Goal: Transaction & Acquisition: Purchase product/service

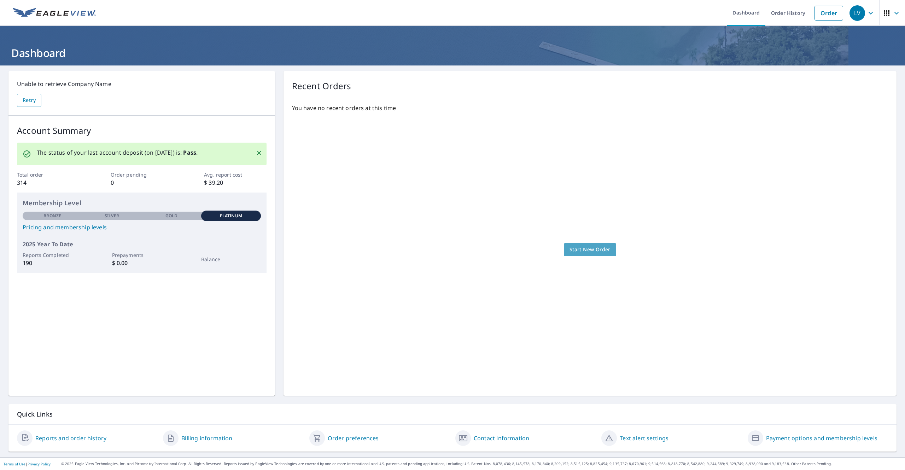
click at [585, 246] on span "Start New Order" at bounding box center [590, 249] width 41 height 9
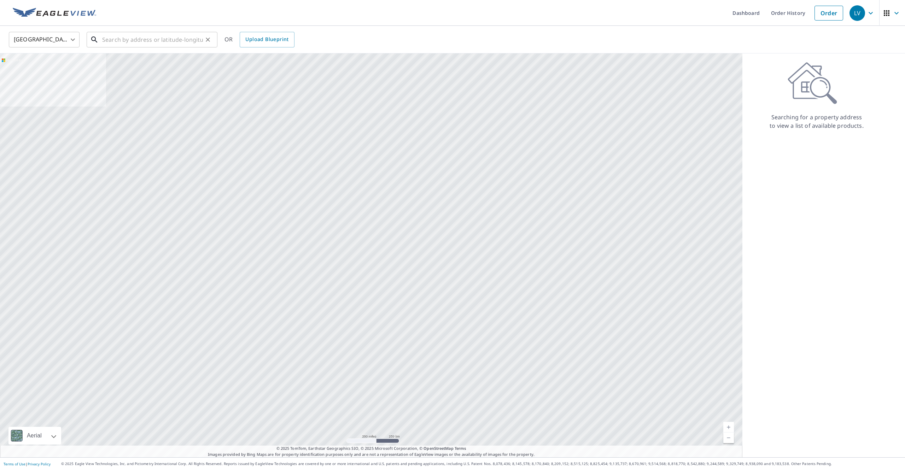
click at [124, 37] on input "text" at bounding box center [152, 40] width 101 height 20
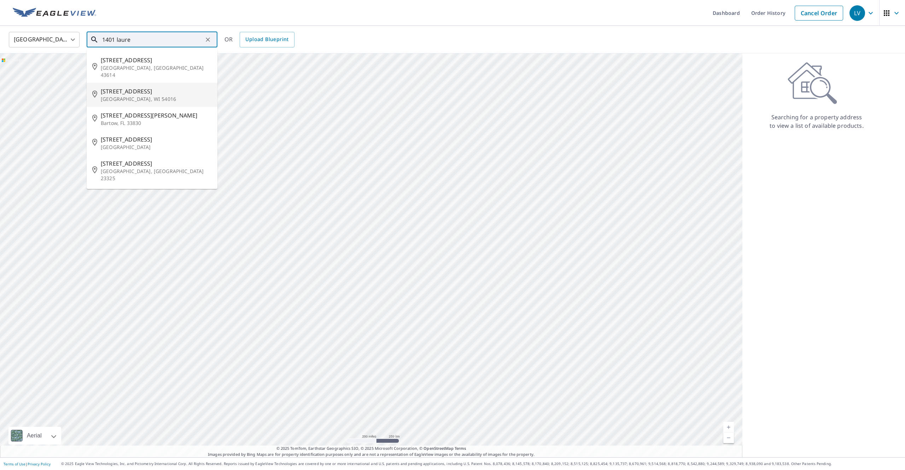
click at [139, 95] on p "[GEOGRAPHIC_DATA], WI 54016" at bounding box center [156, 98] width 111 height 7
type input "[STREET_ADDRESS]"
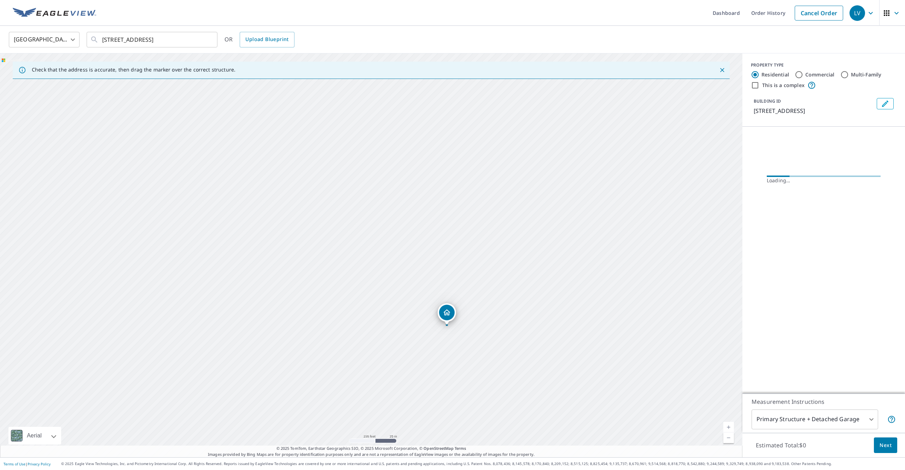
click at [380, 229] on div "[STREET_ADDRESS]" at bounding box center [371, 254] width 742 height 403
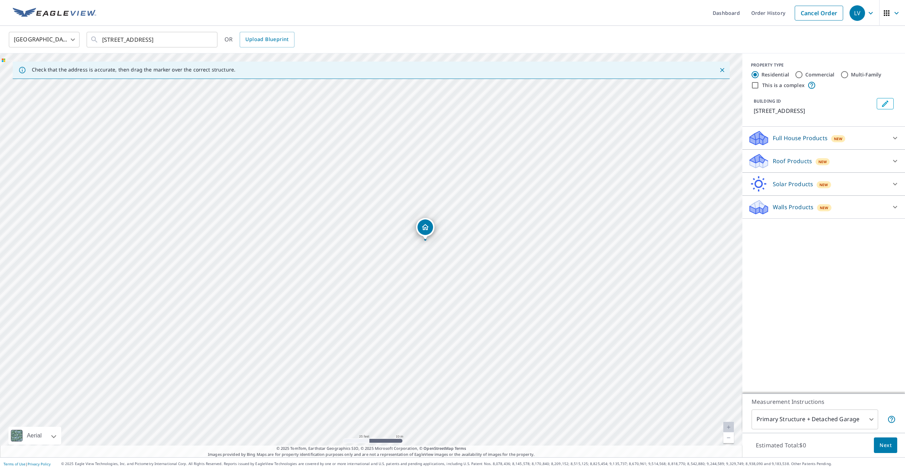
drag, startPoint x: 487, startPoint y: 286, endPoint x: 504, endPoint y: 280, distance: 17.4
click at [504, 280] on div "[STREET_ADDRESS]" at bounding box center [371, 254] width 742 height 403
drag, startPoint x: 661, startPoint y: 339, endPoint x: 621, endPoint y: 290, distance: 62.8
click at [621, 290] on div "[STREET_ADDRESS]" at bounding box center [371, 254] width 742 height 403
drag, startPoint x: 662, startPoint y: 205, endPoint x: 642, endPoint y: 287, distance: 83.7
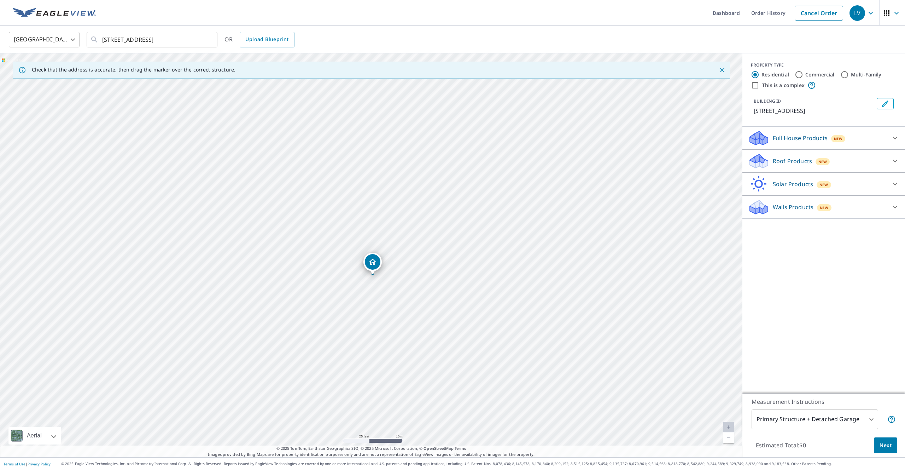
click at [642, 287] on div "[STREET_ADDRESS]" at bounding box center [371, 254] width 742 height 403
click at [814, 168] on div "Roof Products New" at bounding box center [817, 161] width 139 height 17
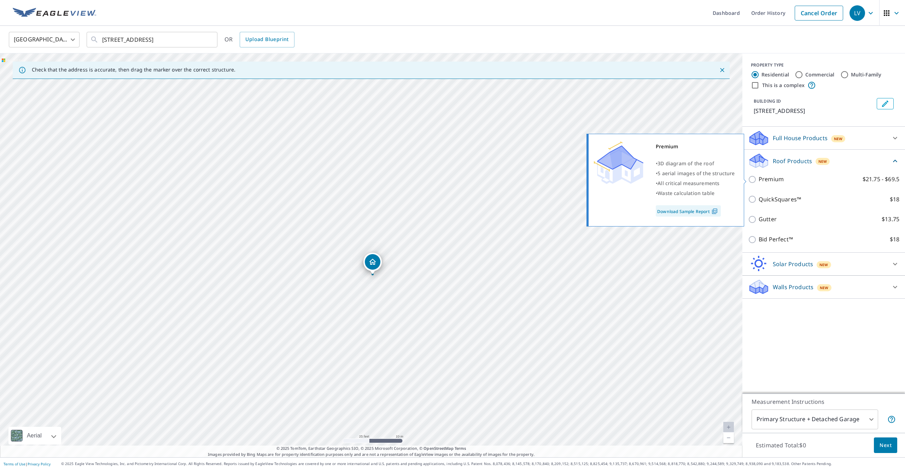
click at [765, 181] on p "Premium" at bounding box center [771, 179] width 25 height 9
click at [759, 181] on input "Premium $21.75 - $69.5" at bounding box center [753, 179] width 11 height 8
checkbox input "true"
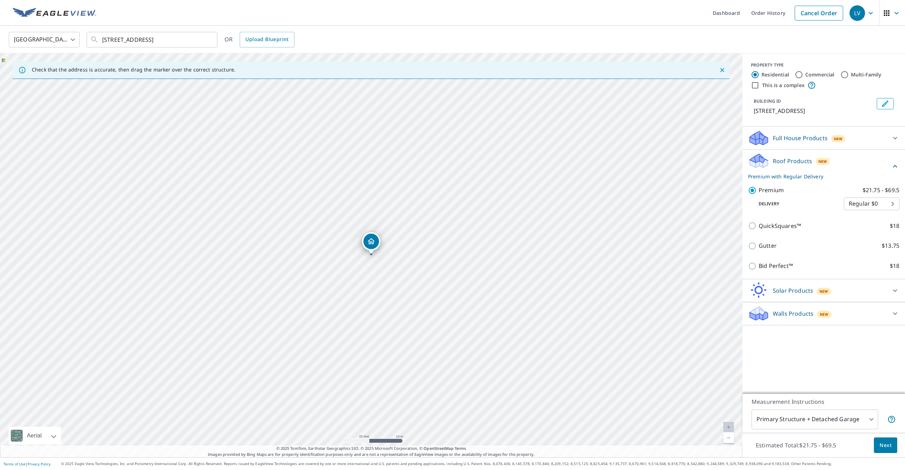
click at [882, 441] on span "Next" at bounding box center [886, 445] width 12 height 9
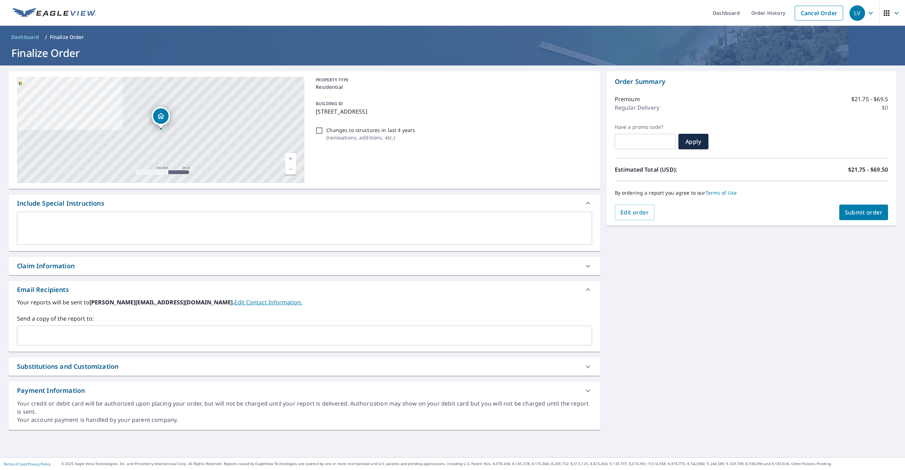
click at [234, 299] on link "Edit Contact Information." at bounding box center [268, 302] width 68 height 8
checkbox input "true"
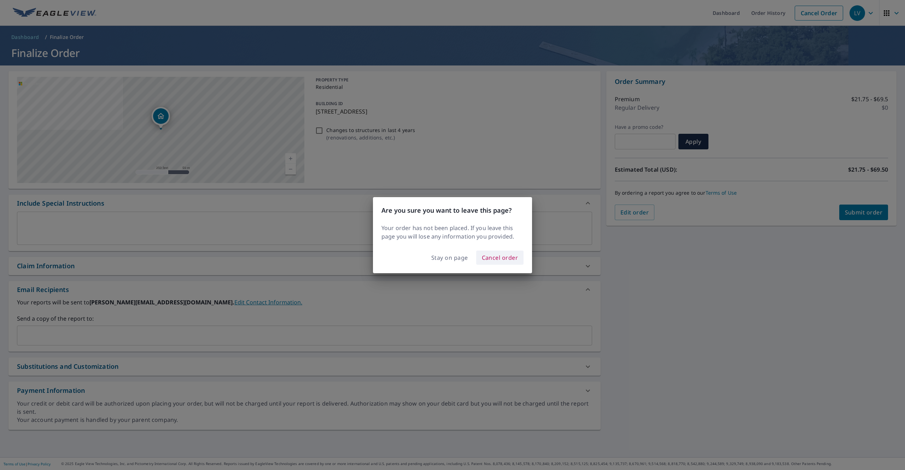
click at [503, 259] on span "Cancel order" at bounding box center [500, 257] width 36 height 10
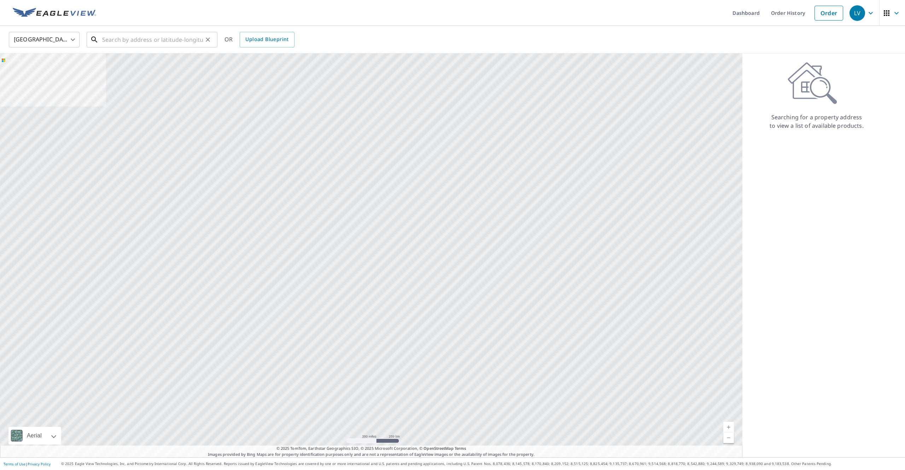
click at [170, 37] on input "text" at bounding box center [152, 40] width 101 height 20
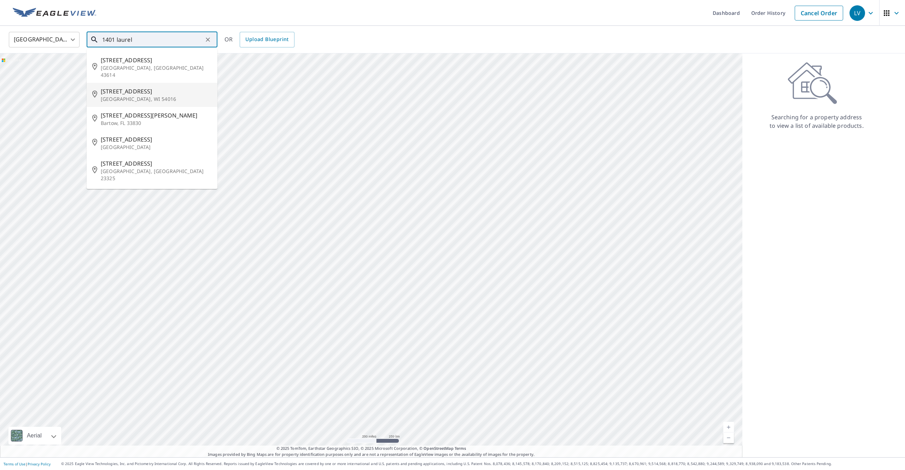
click at [186, 95] on p "[GEOGRAPHIC_DATA], WI 54016" at bounding box center [156, 98] width 111 height 7
type input "[STREET_ADDRESS]"
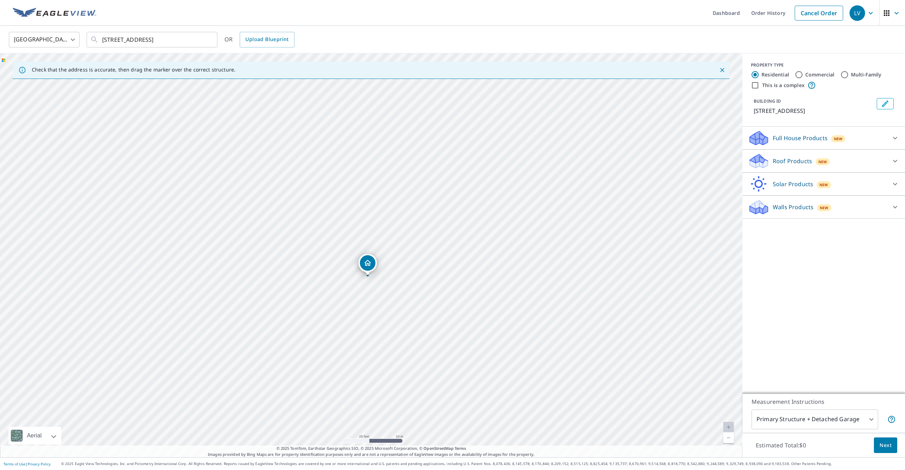
drag, startPoint x: 477, startPoint y: 266, endPoint x: 480, endPoint y: 289, distance: 23.6
click at [480, 289] on div "[STREET_ADDRESS]" at bounding box center [371, 254] width 742 height 403
click at [841, 159] on div "Roof Products New" at bounding box center [817, 161] width 139 height 17
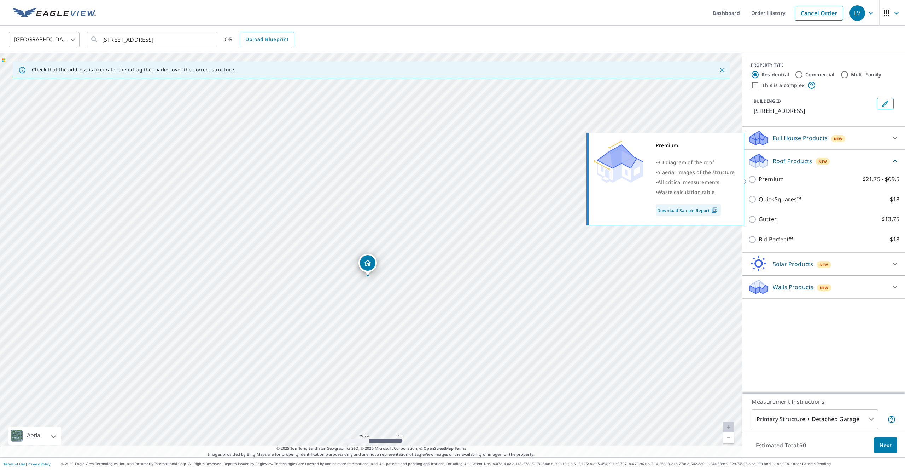
click at [772, 180] on p "Premium" at bounding box center [771, 179] width 25 height 9
click at [759, 180] on input "Premium $21.75 - $69.5" at bounding box center [753, 179] width 11 height 8
checkbox input "true"
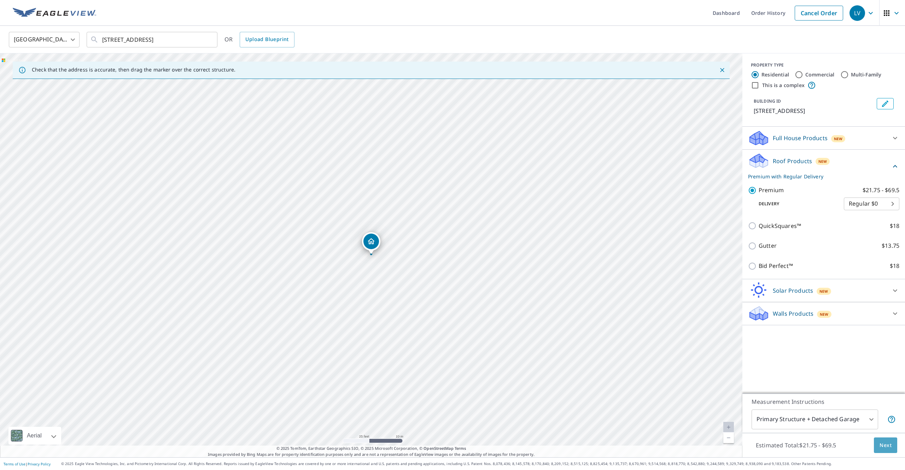
click at [887, 440] on button "Next" at bounding box center [885, 445] width 23 height 16
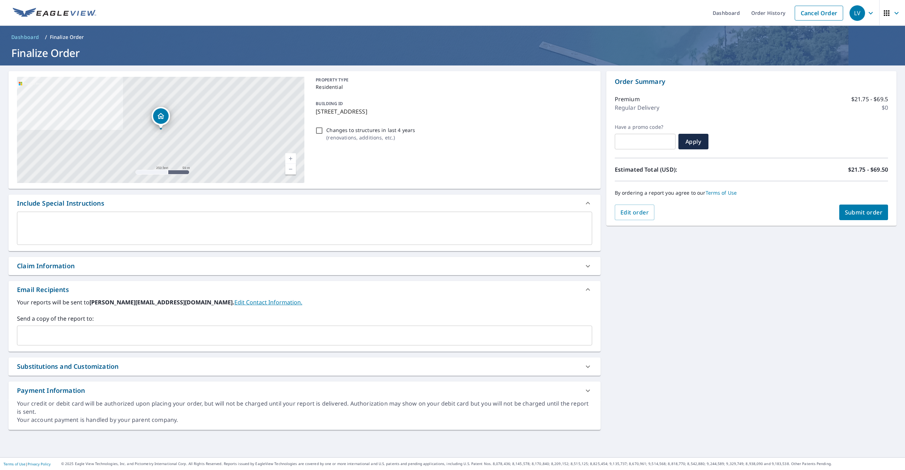
click at [45, 329] on input "text" at bounding box center [299, 334] width 558 height 13
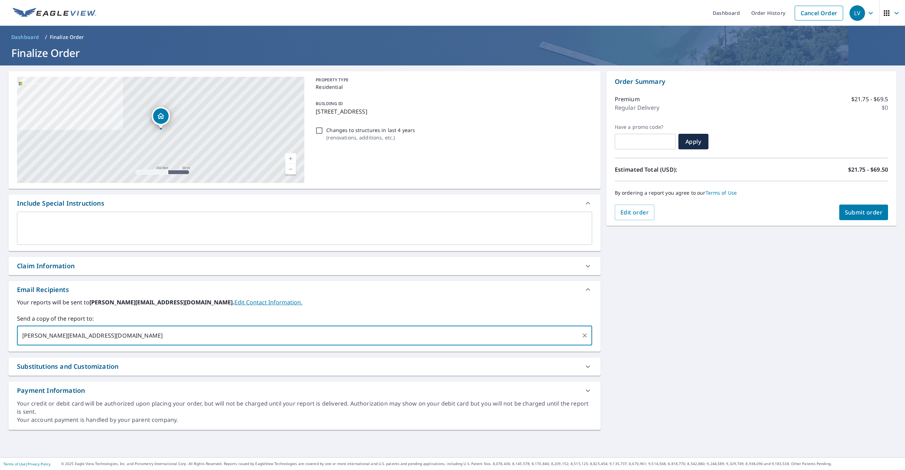
type input "[PERSON_NAME][EMAIL_ADDRESS][DOMAIN_NAME]"
checkbox input "true"
type input "[PERSON_NAME][EMAIL_ADDRESS][DOMAIN_NAME]"
click at [864, 217] on button "Submit order" at bounding box center [863, 212] width 49 height 16
checkbox input "true"
